Goal: Find specific page/section: Find specific page/section

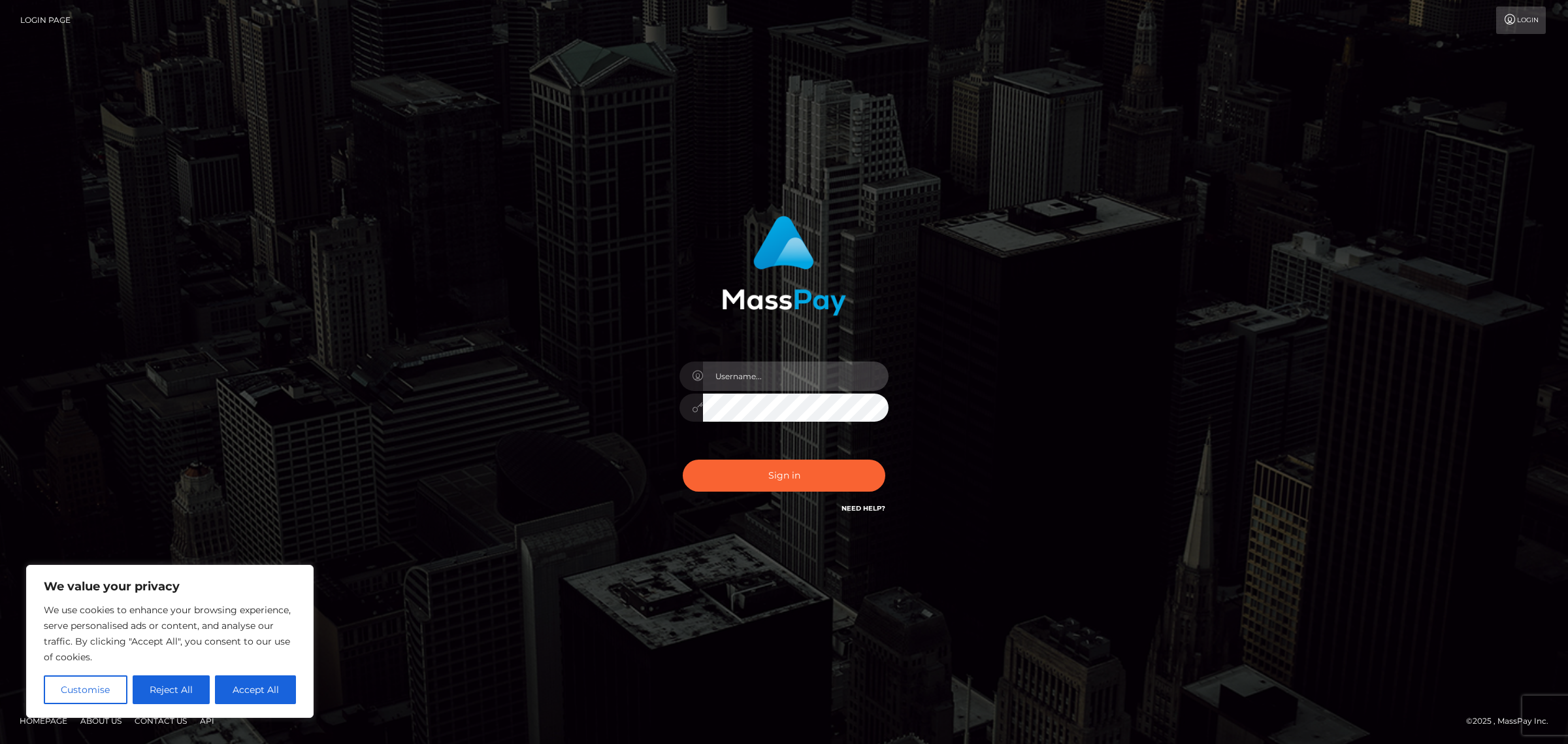
type input "[PERSON_NAME]"
click at [838, 469] on button "Sign in" at bounding box center [784, 475] width 203 height 32
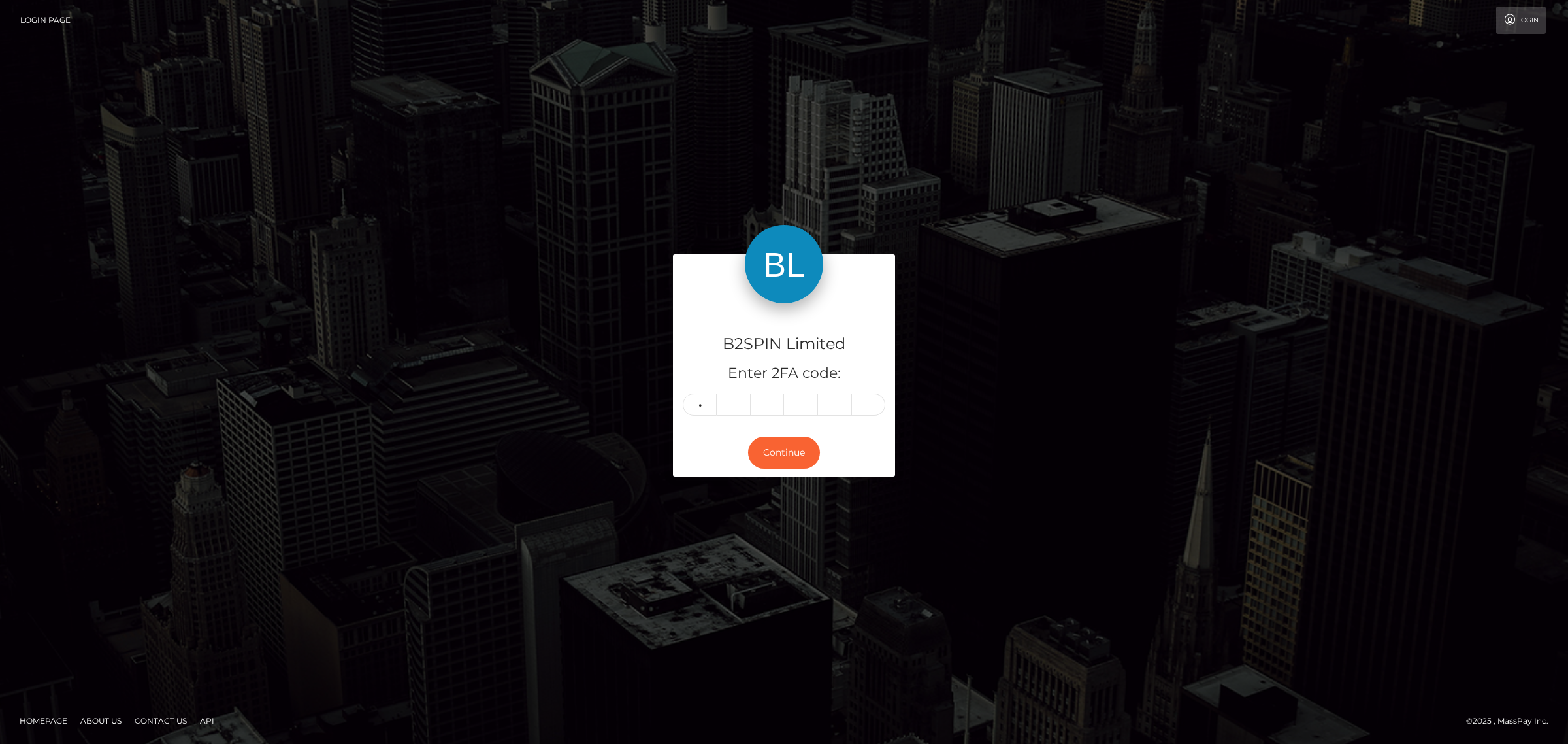
type input "0"
type input "8"
type input "4"
type input "0"
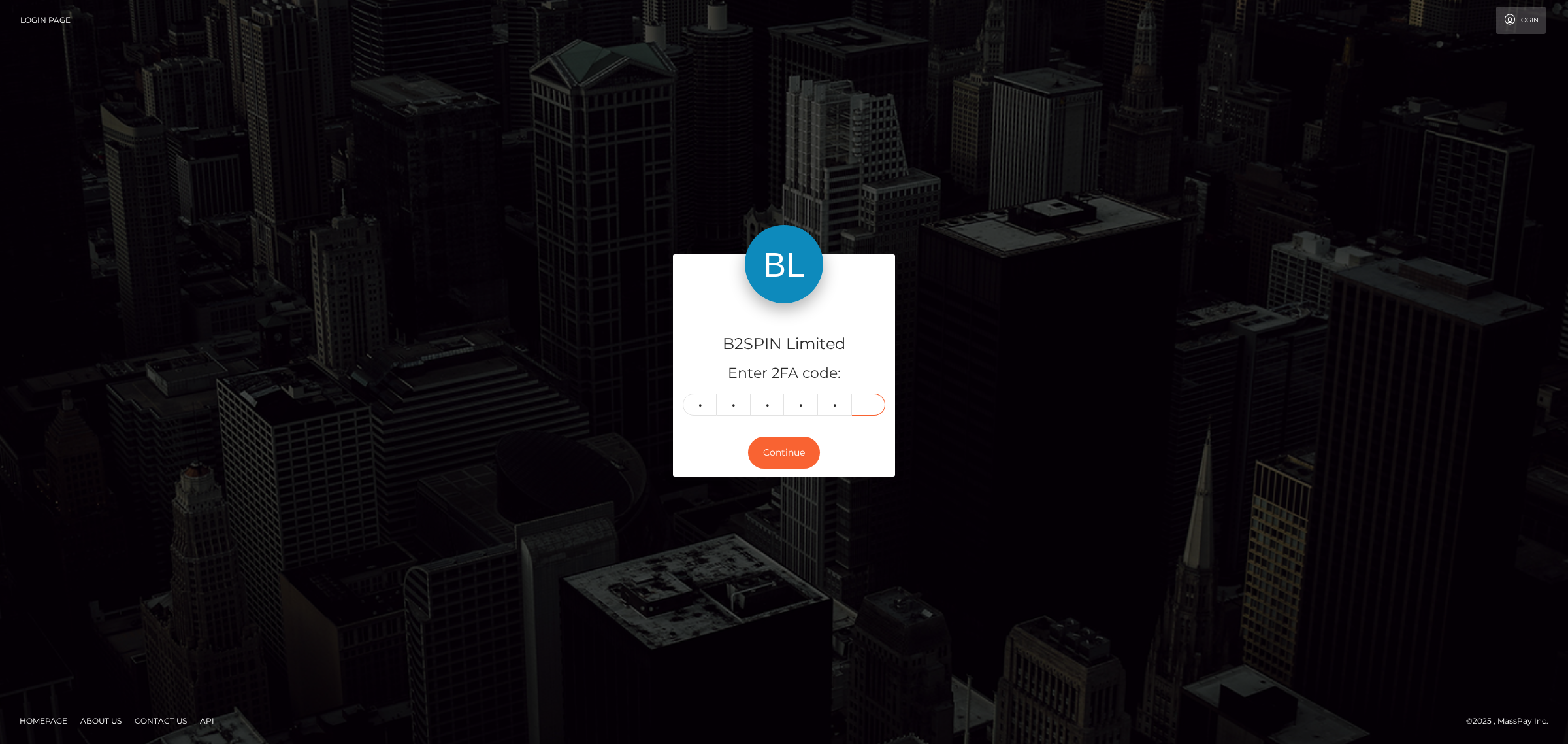
type input "0"
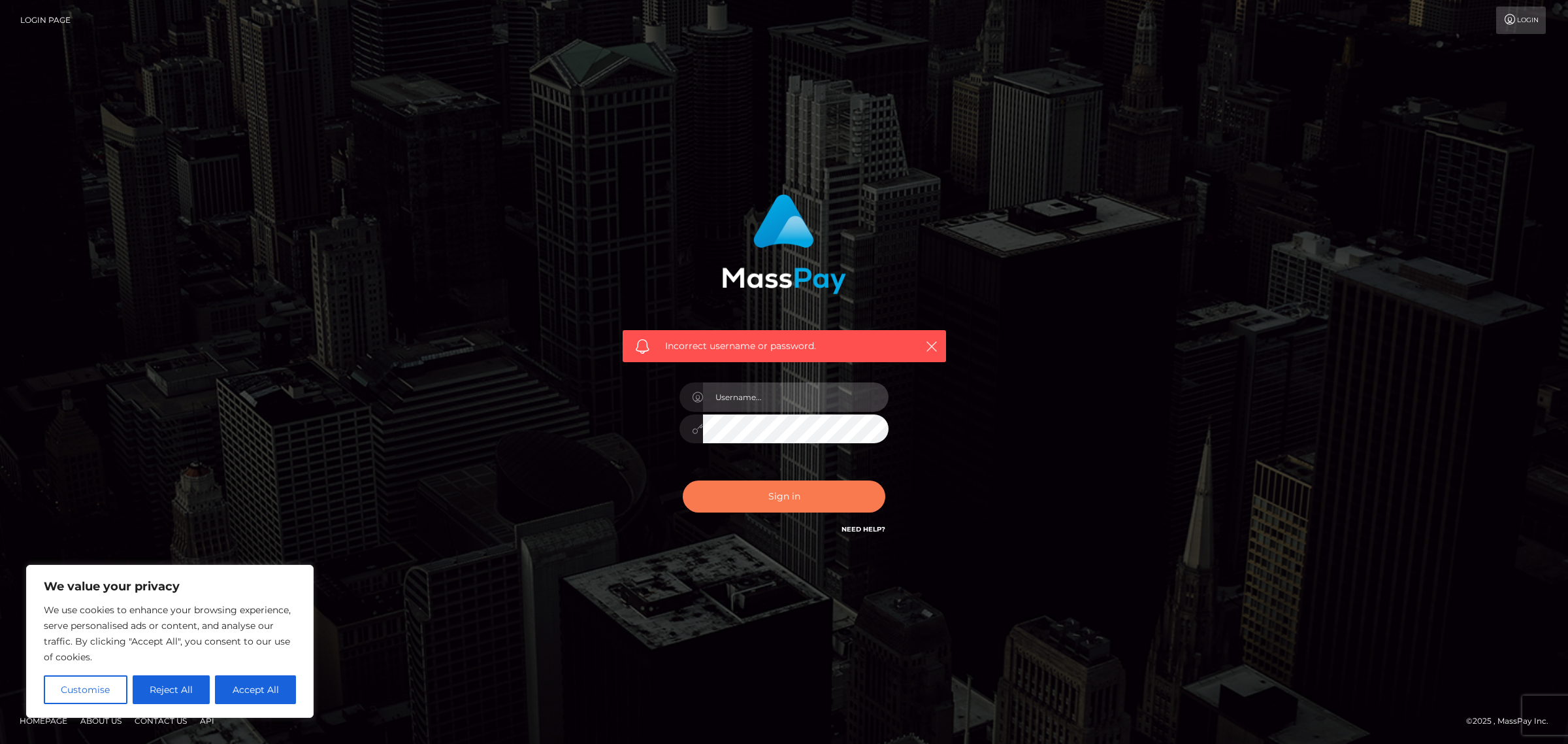
type input "[PERSON_NAME]"
click at [740, 500] on button "Sign in" at bounding box center [784, 497] width 203 height 32
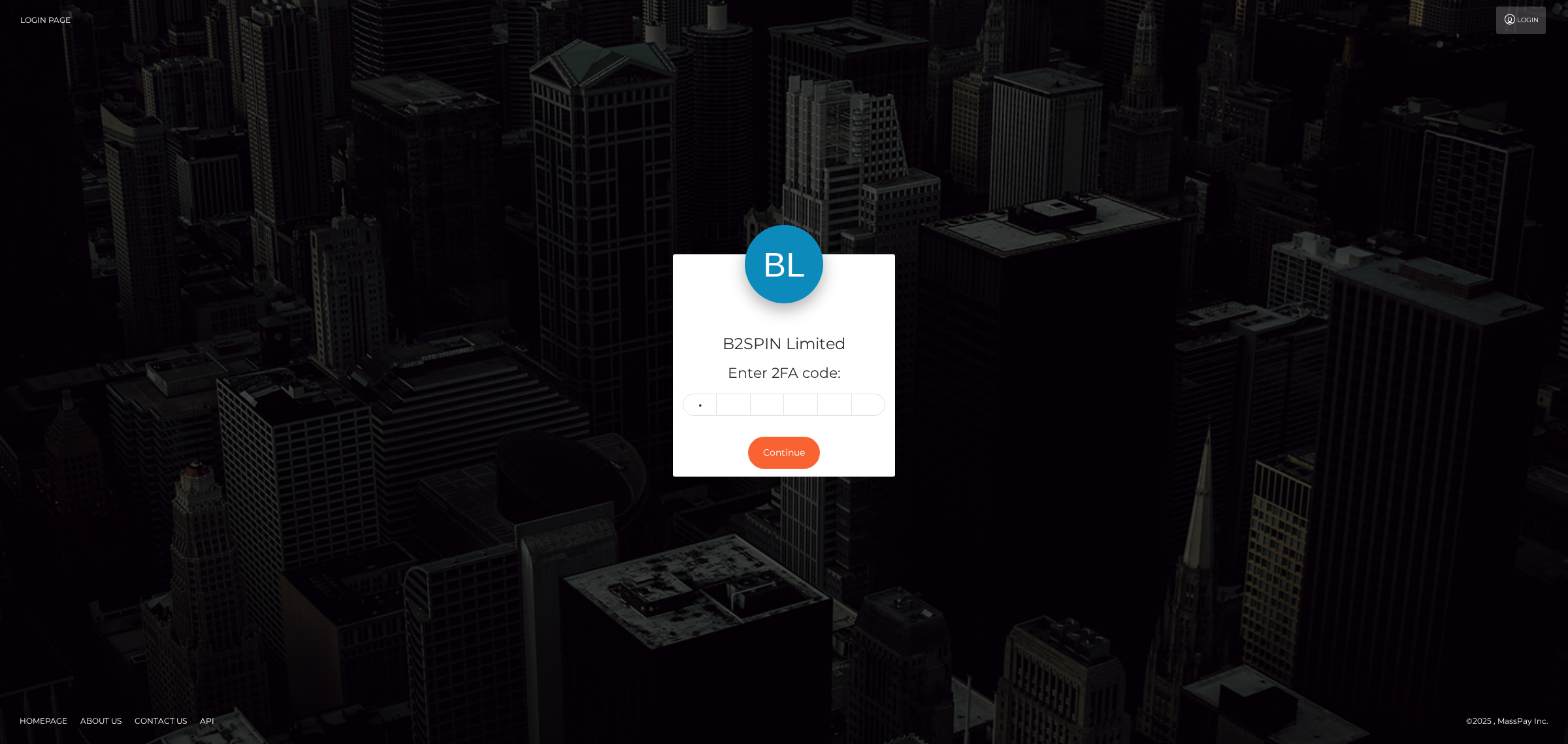
type input "0"
type input "8"
type input "7"
type input "2"
type input "0"
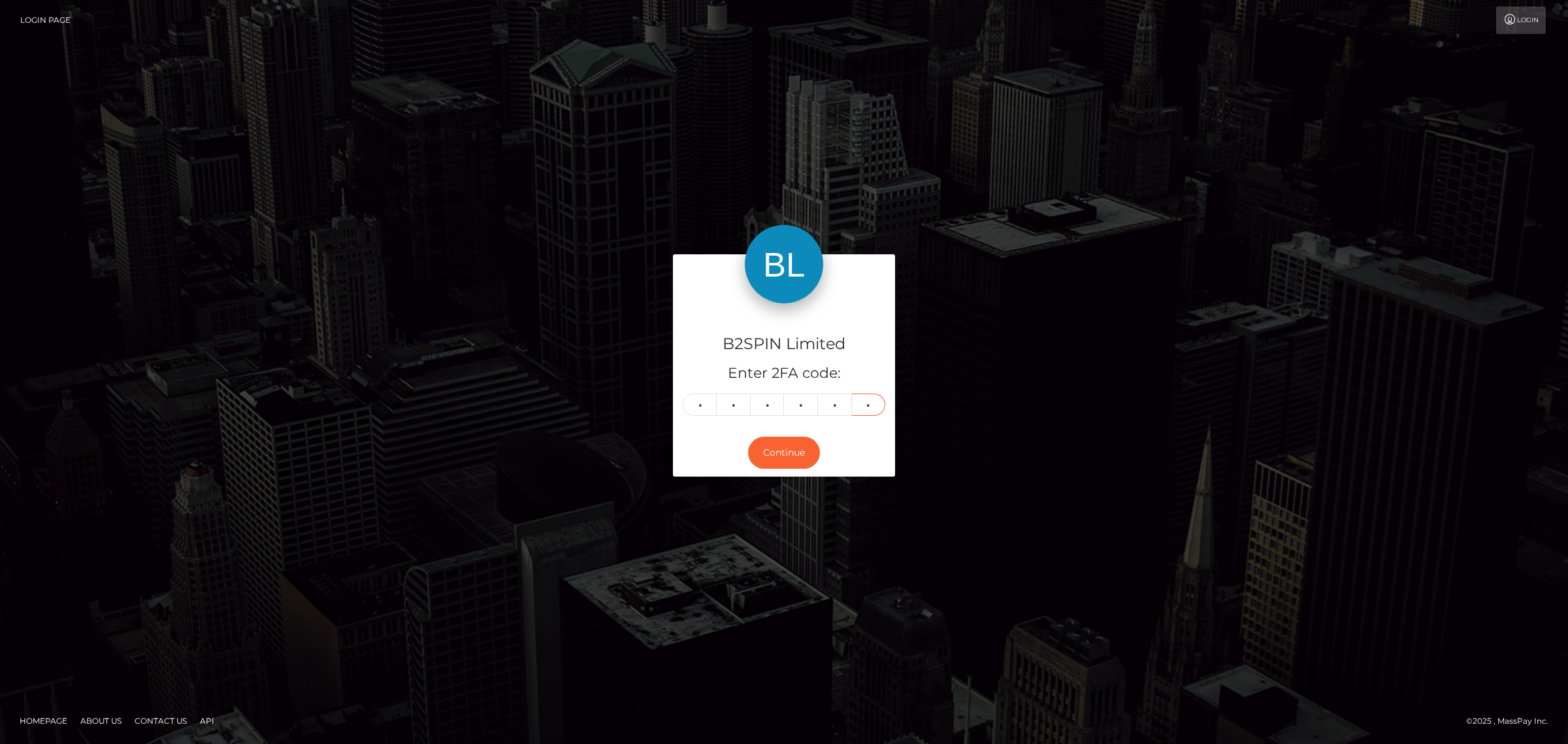
type input "0"
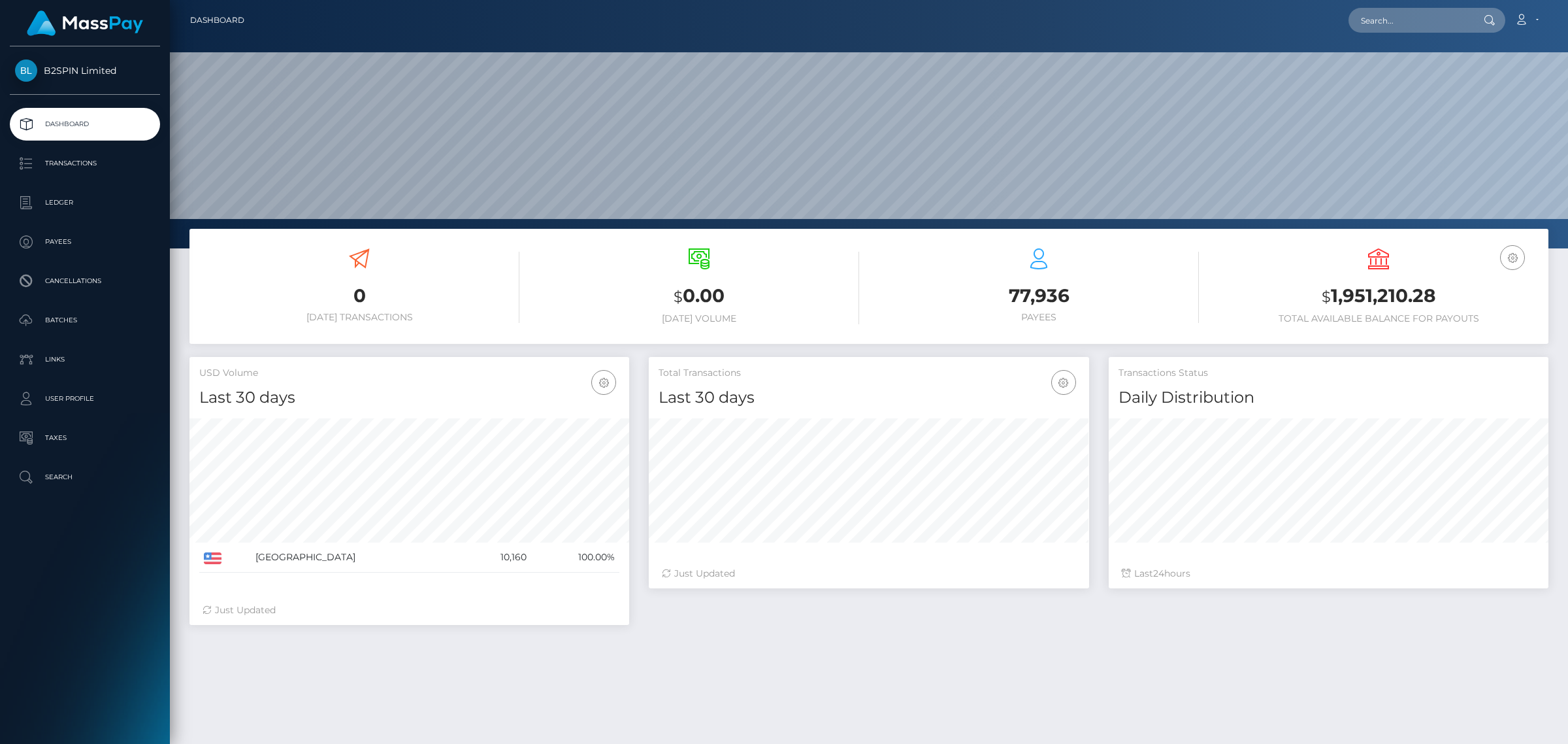
scroll to position [231, 439]
click at [1389, 21] on input "text" at bounding box center [1410, 20] width 123 height 25
paste input "b69ce0d8-4b1d-40e5-949a-9576b0d70edf"
click at [1426, 17] on input "b69ce0d8-4b1d-40e5-949a-9576b0d70edf" at bounding box center [1410, 20] width 123 height 25
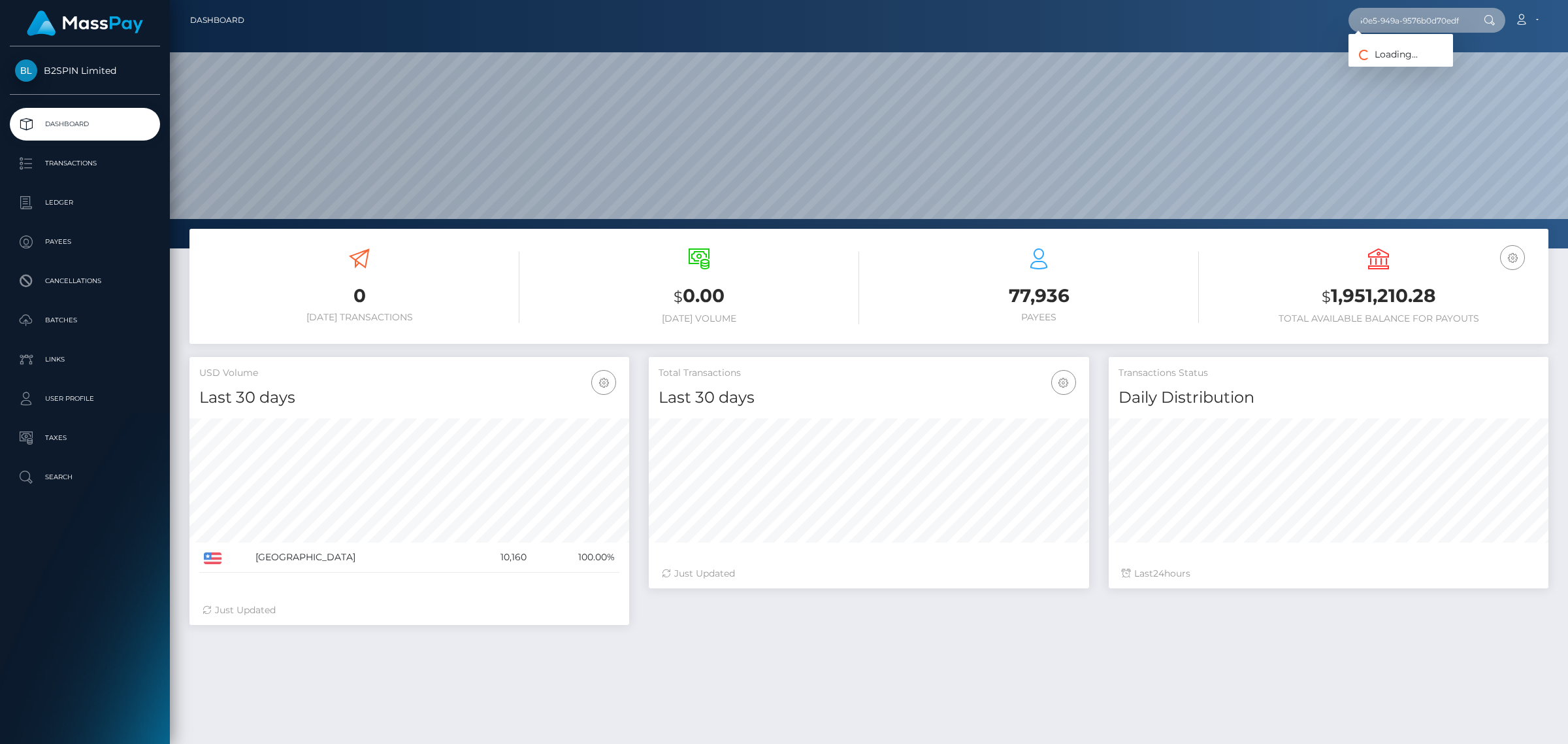
paste input "text"
type input "b69ce0d8-4b1d-40e5-949a-9576b0d70edf"
click at [1428, 51] on span "Payouts: [PERSON_NAME]" at bounding box center [1401, 59] width 105 height 40
click at [1426, 34] on nav "Dashboard b69ce0d8-4b1d-40e5-949a-9576b0d70edf Loading... Loading... Payouts: […" at bounding box center [869, 20] width 1398 height 40
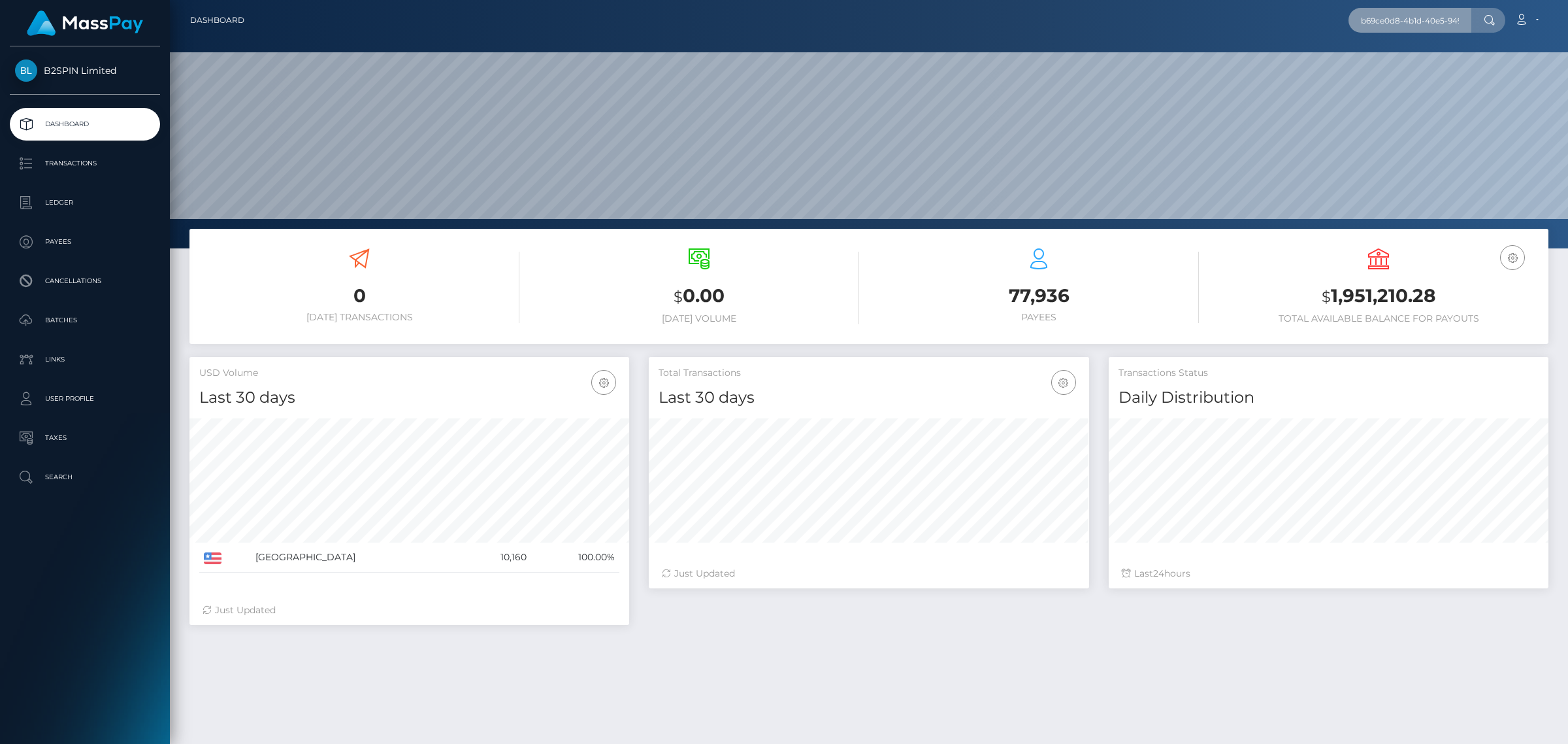
click at [1426, 21] on input "b69ce0d8-4b1d-40e5-949a-9576b0d70edf" at bounding box center [1410, 20] width 123 height 25
click at [1421, 73] on link "[PERSON_NAME]" at bounding box center [1401, 68] width 105 height 24
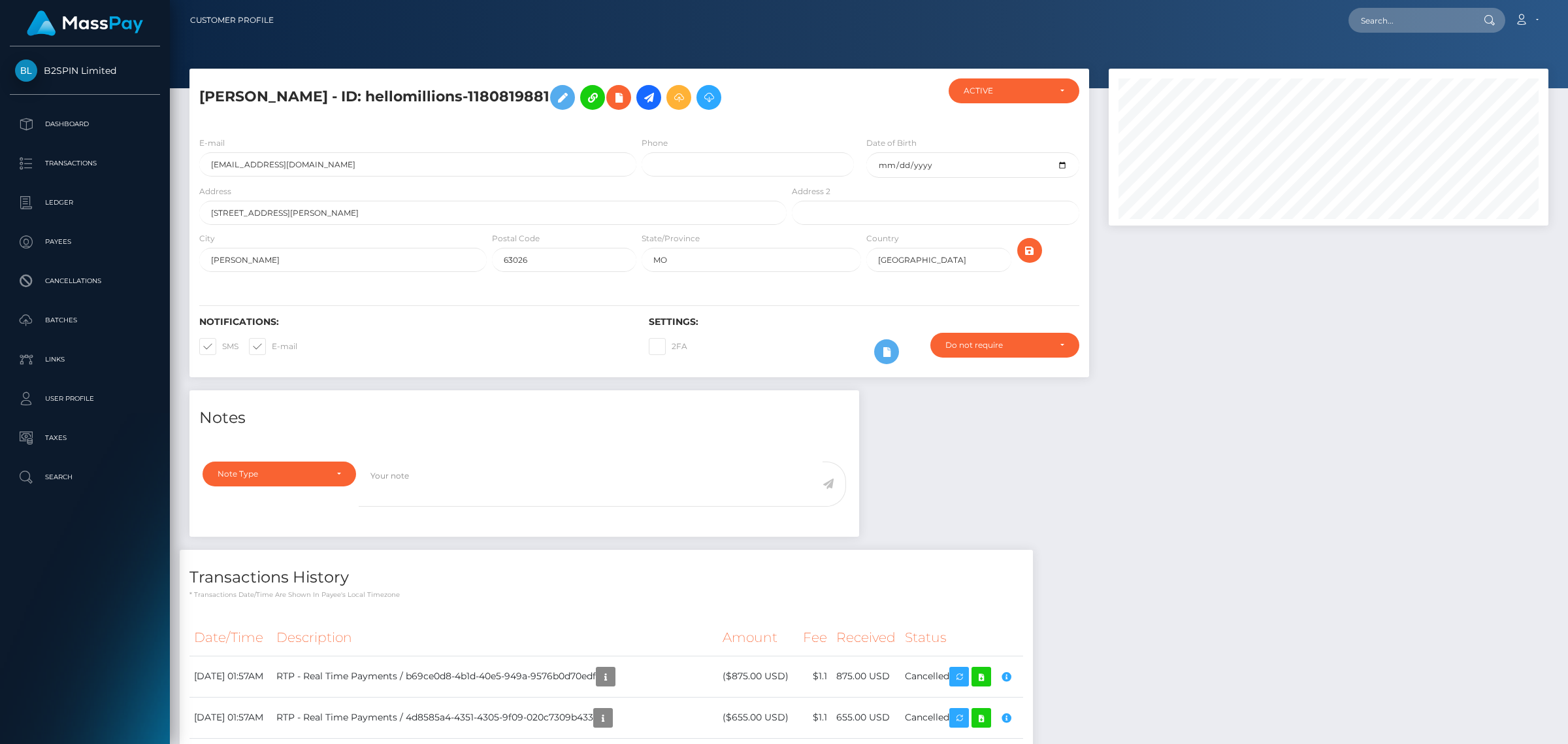
scroll to position [314, 0]
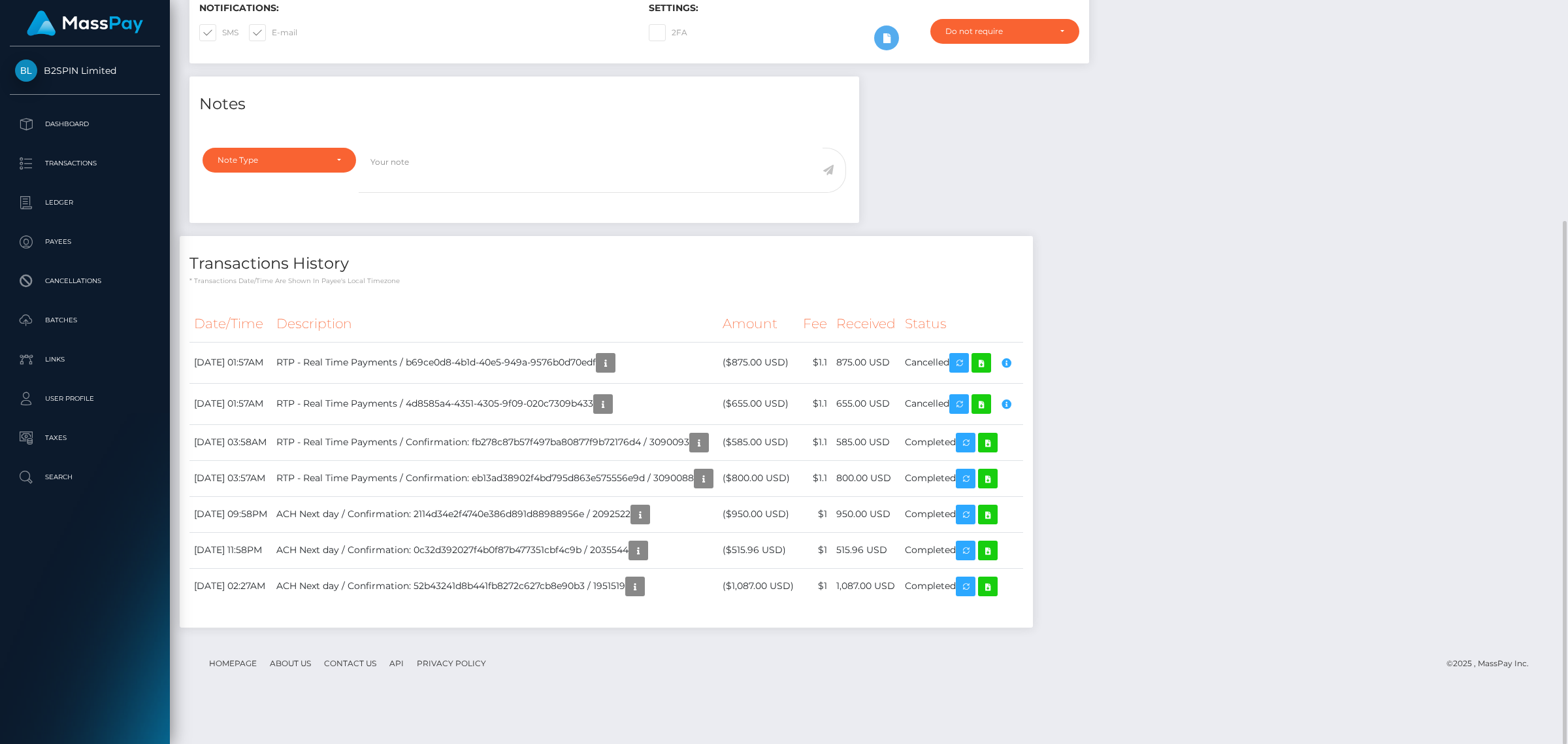
click at [1345, 328] on div "Notes Note Type Compliance Clear Compliance General Note Type" at bounding box center [869, 358] width 1379 height 564
